Goal: Register for event/course

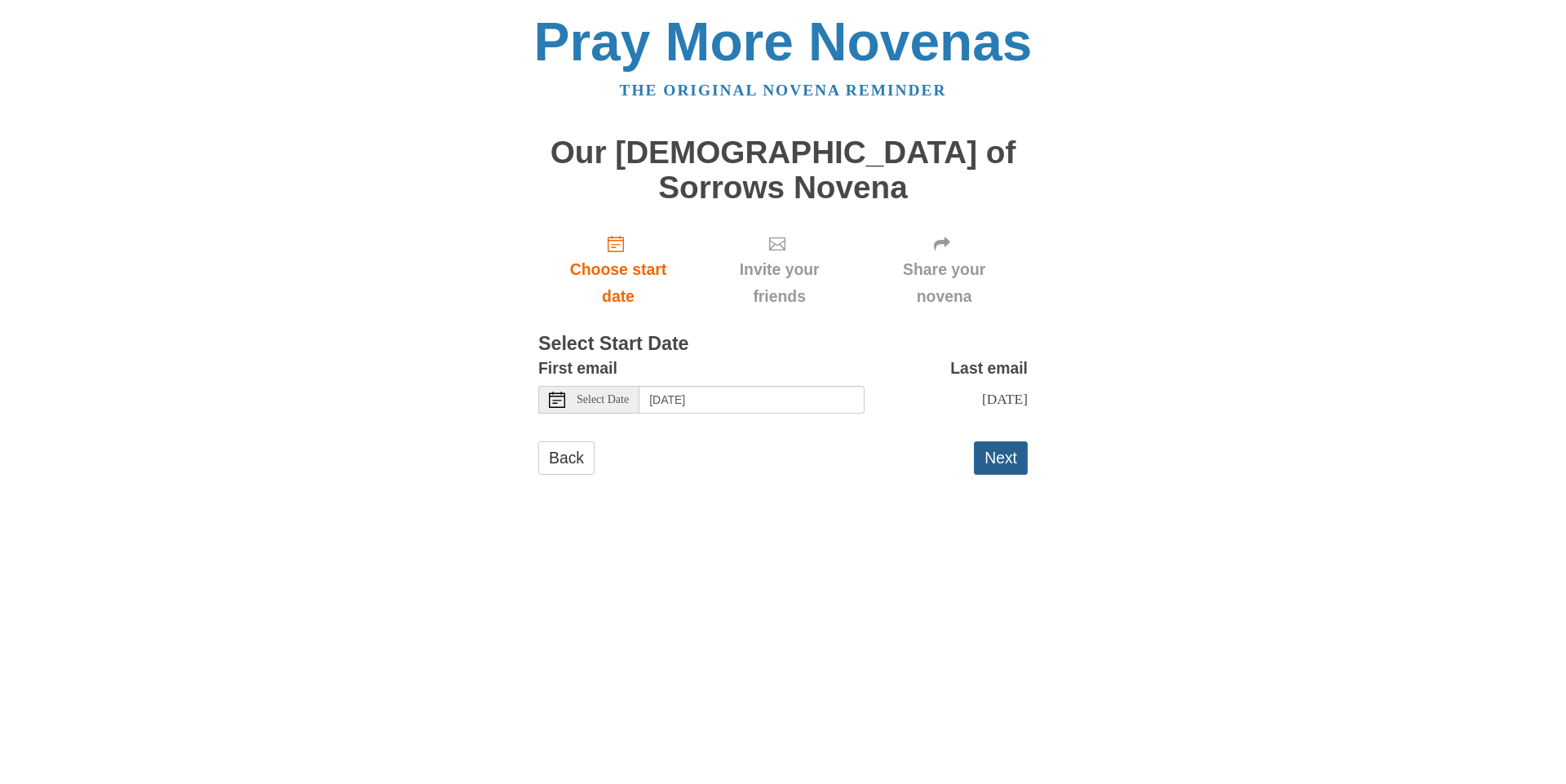
click at [998, 441] on button "Next" at bounding box center [1001, 458] width 54 height 33
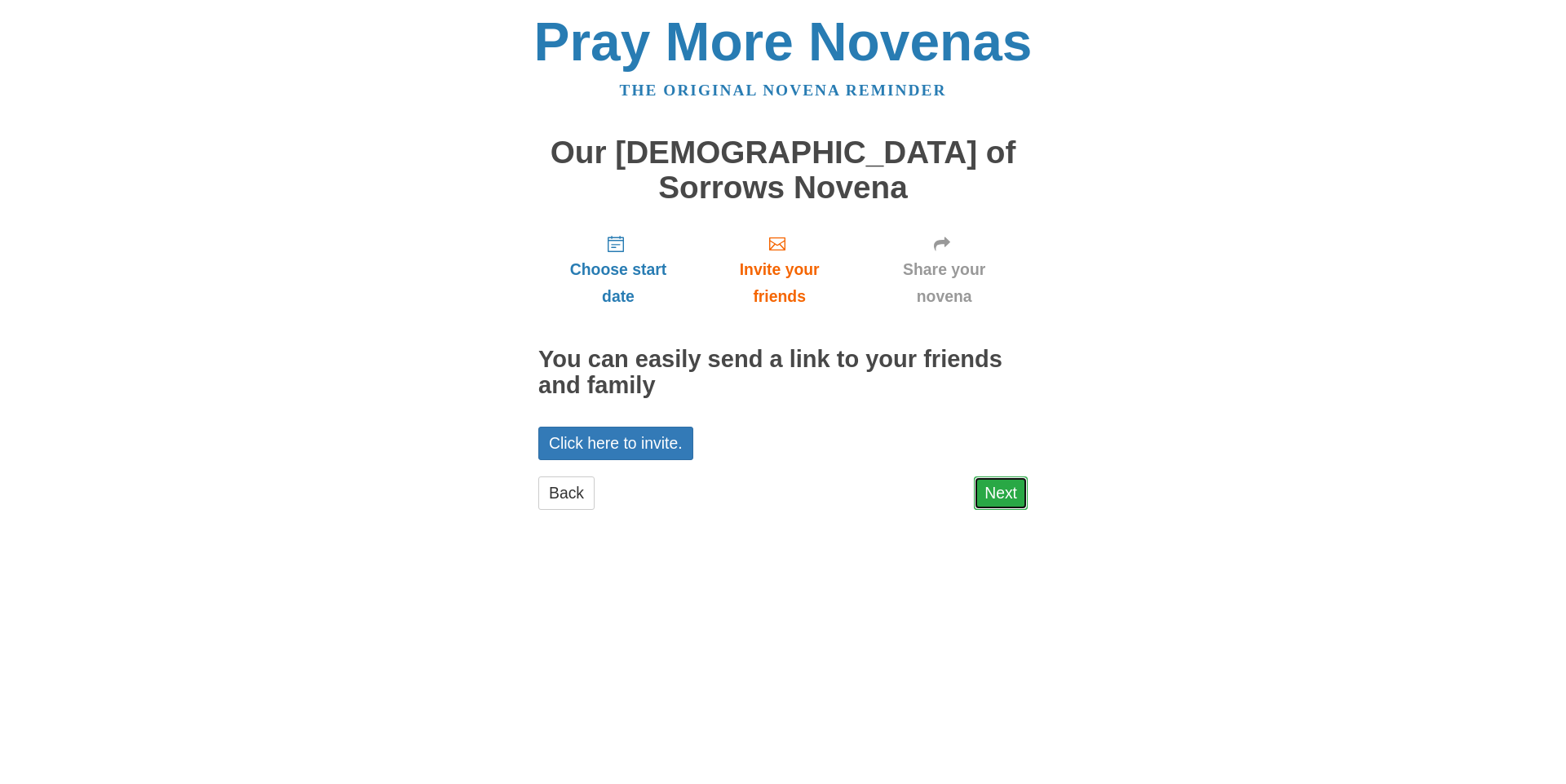
click at [1007, 477] on link "Next" at bounding box center [1001, 493] width 54 height 33
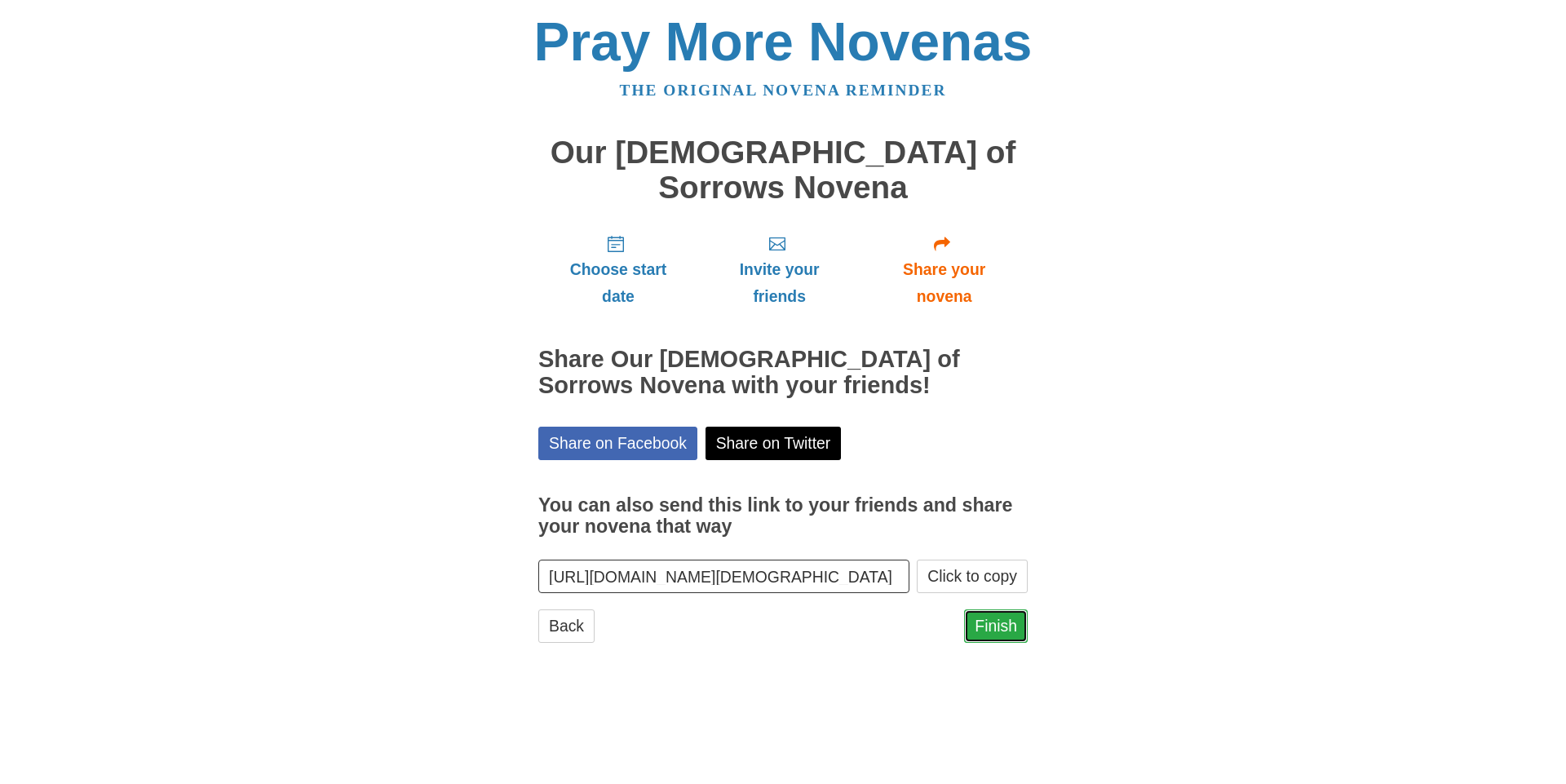
click at [1011, 609] on link "Finish" at bounding box center [996, 626] width 63 height 33
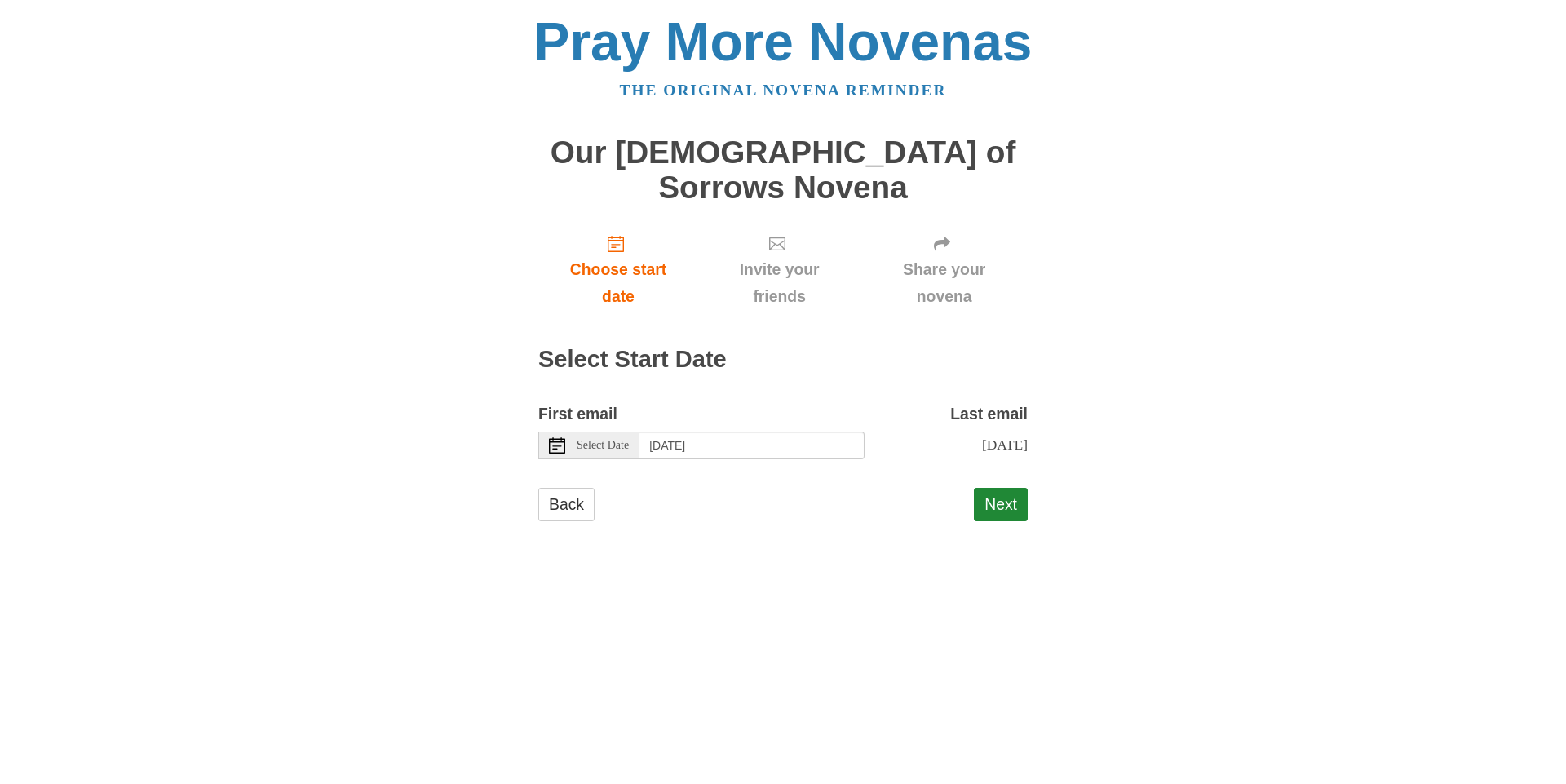
click at [619, 439] on span "Select Date" at bounding box center [603, 445] width 52 height 12
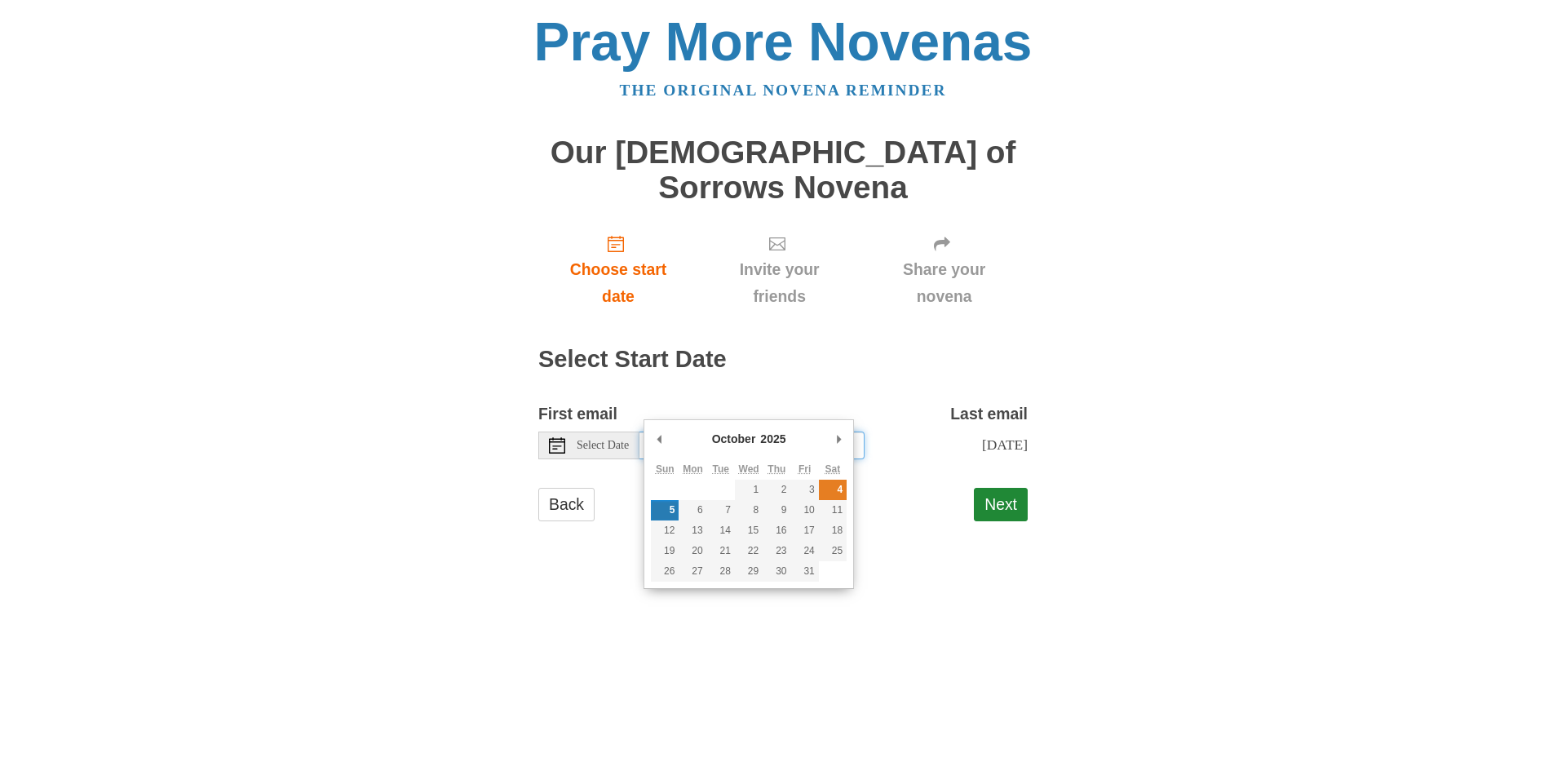
type input "Saturday, October 4th"
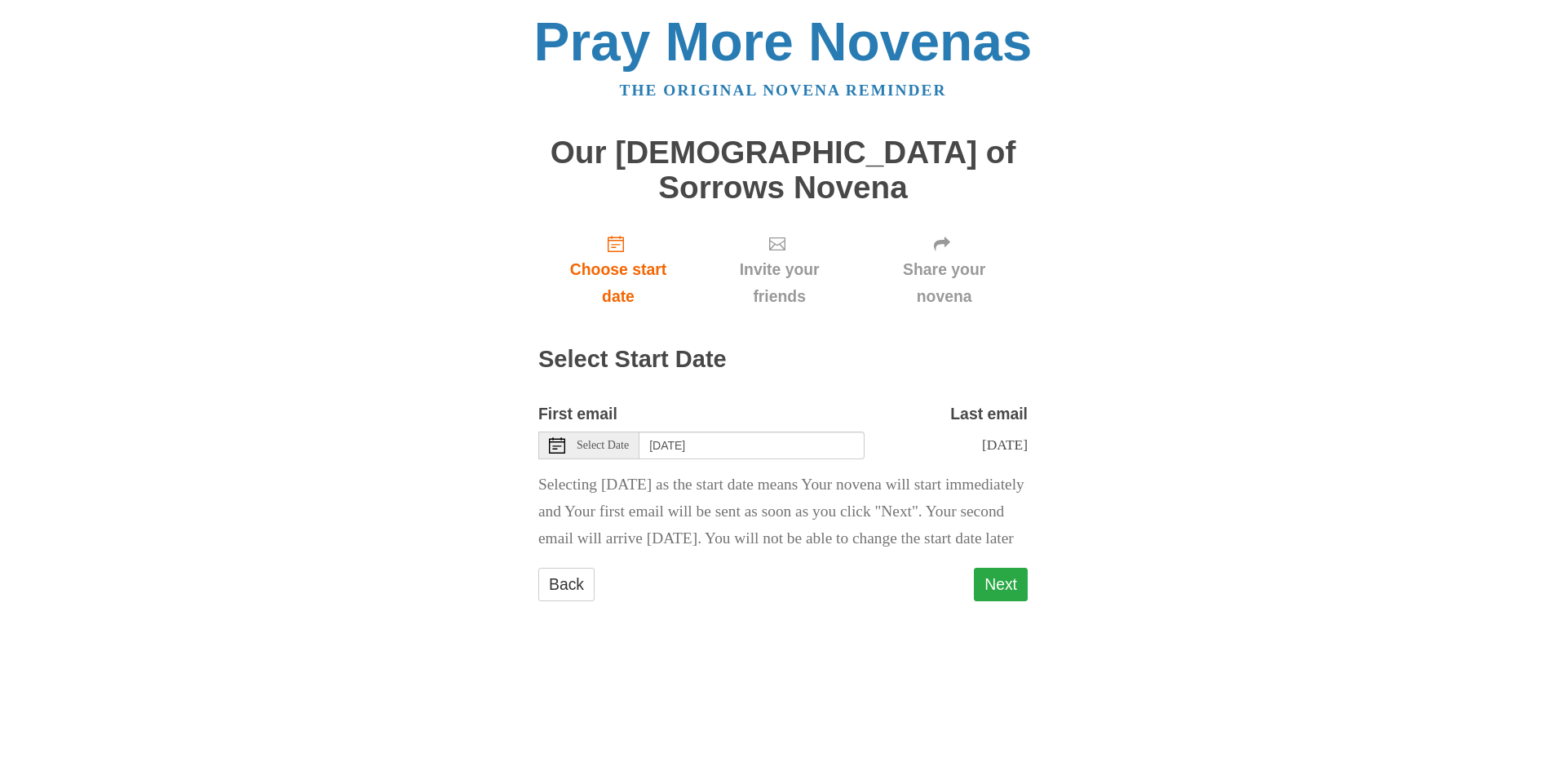
click at [1015, 572] on button "Next" at bounding box center [1001, 584] width 54 height 33
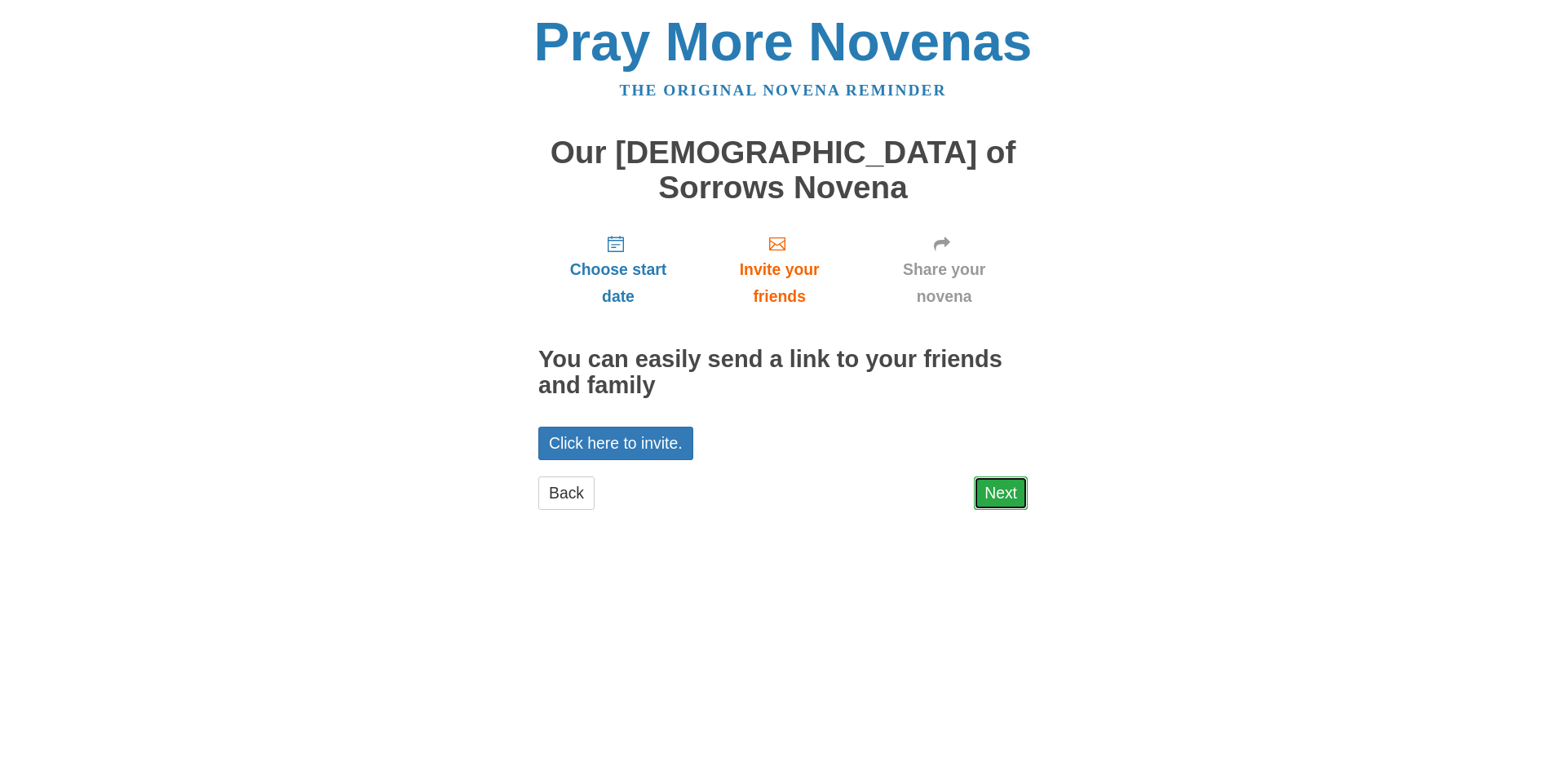
click at [986, 477] on link "Next" at bounding box center [1001, 493] width 54 height 33
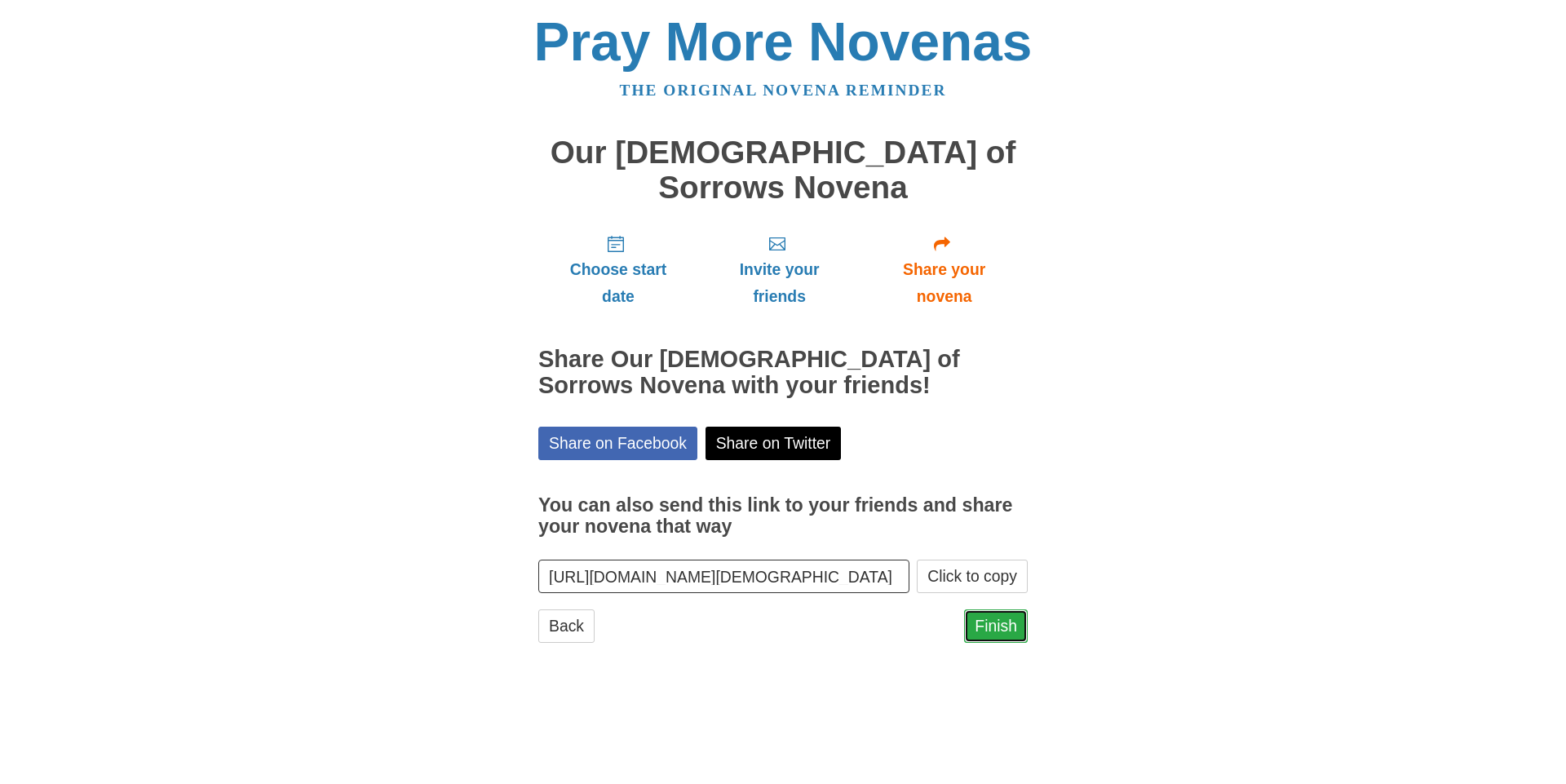
click at [993, 609] on link "Finish" at bounding box center [996, 626] width 63 height 33
